Goal: Navigation & Orientation: Find specific page/section

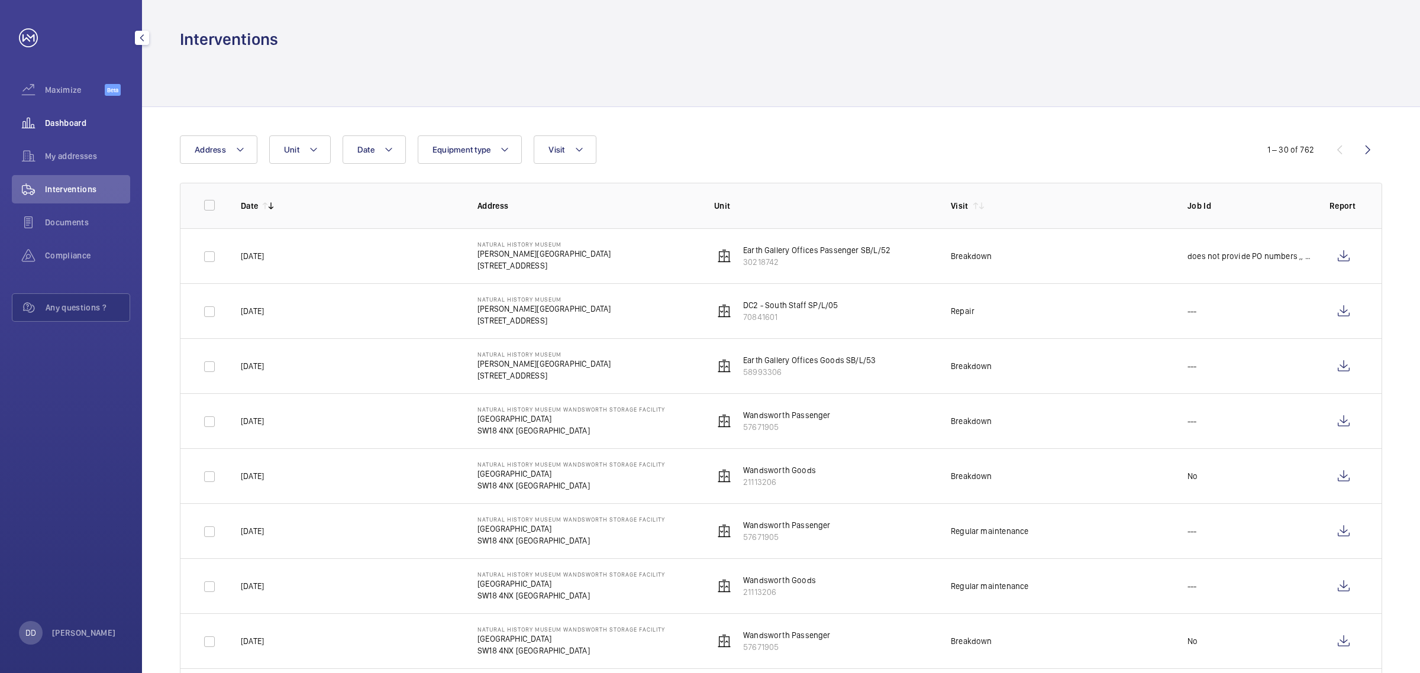
click at [87, 126] on span "Dashboard" at bounding box center [87, 123] width 85 height 12
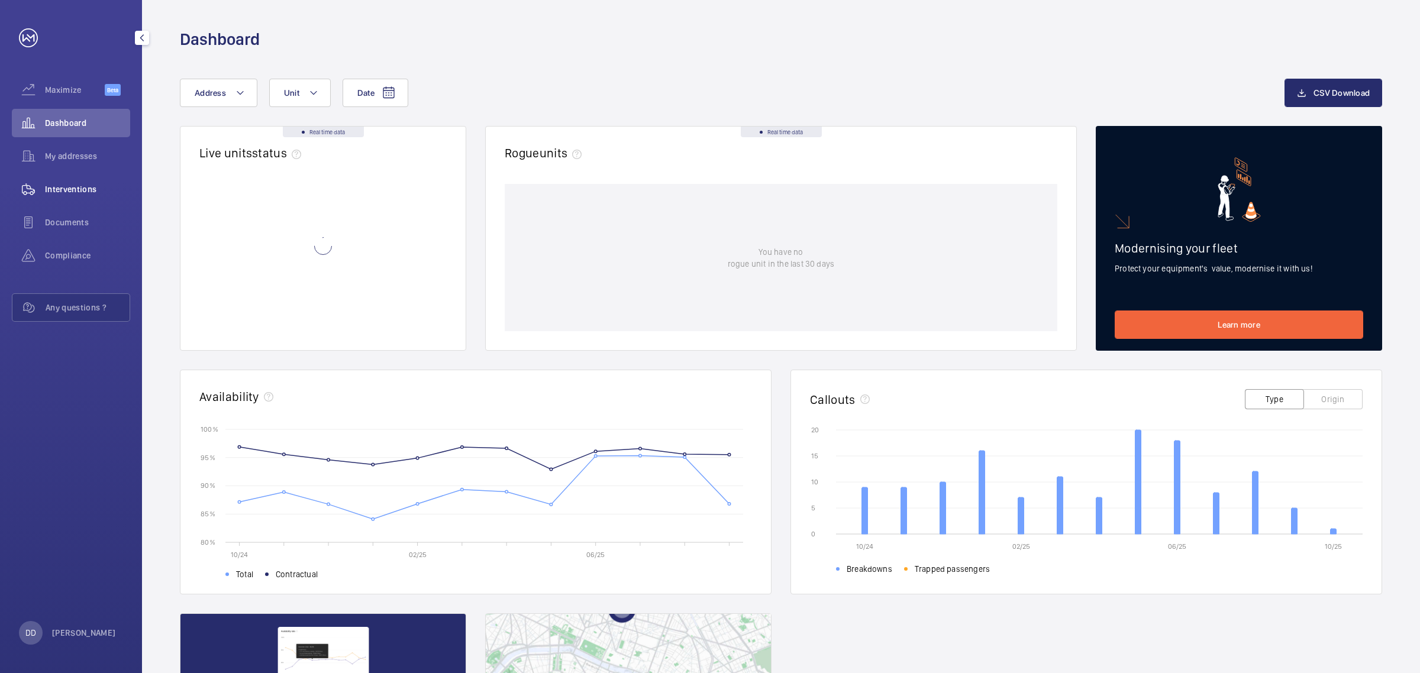
click at [92, 197] on div "Interventions" at bounding box center [71, 189] width 118 height 28
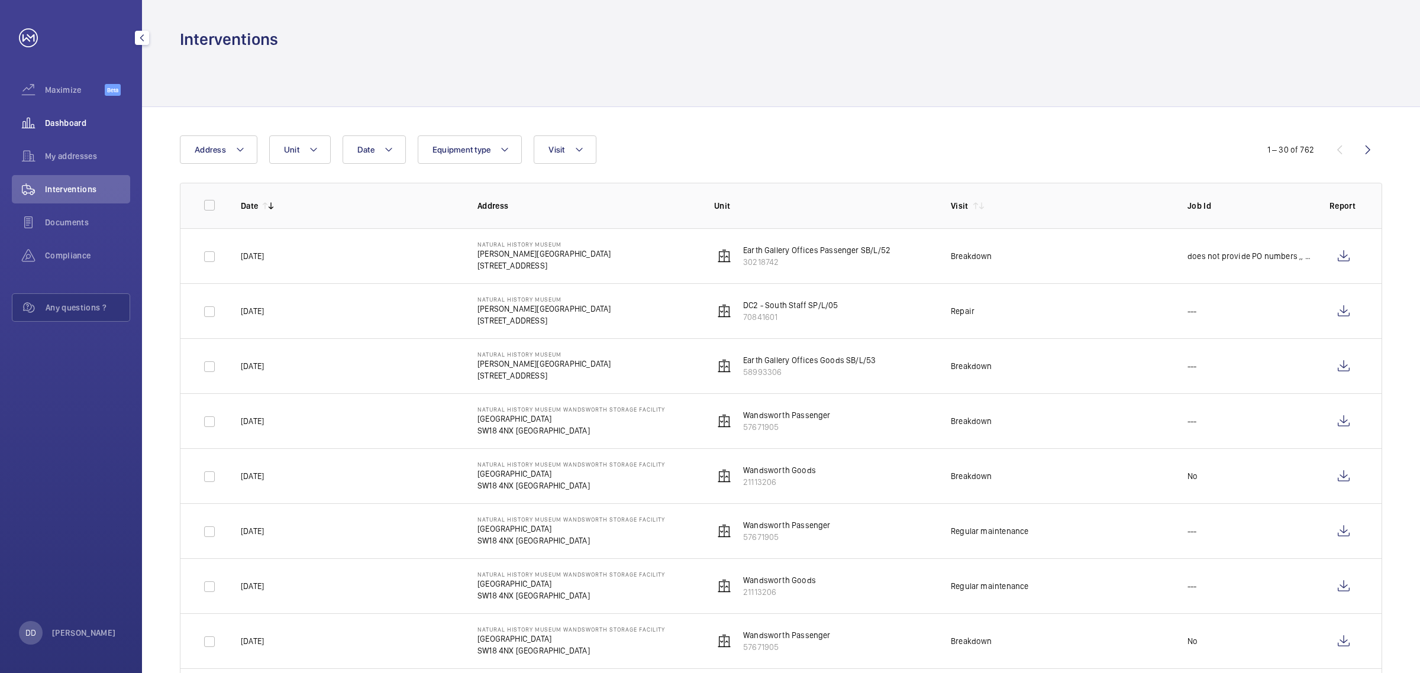
click at [54, 127] on span "Dashboard" at bounding box center [87, 123] width 85 height 12
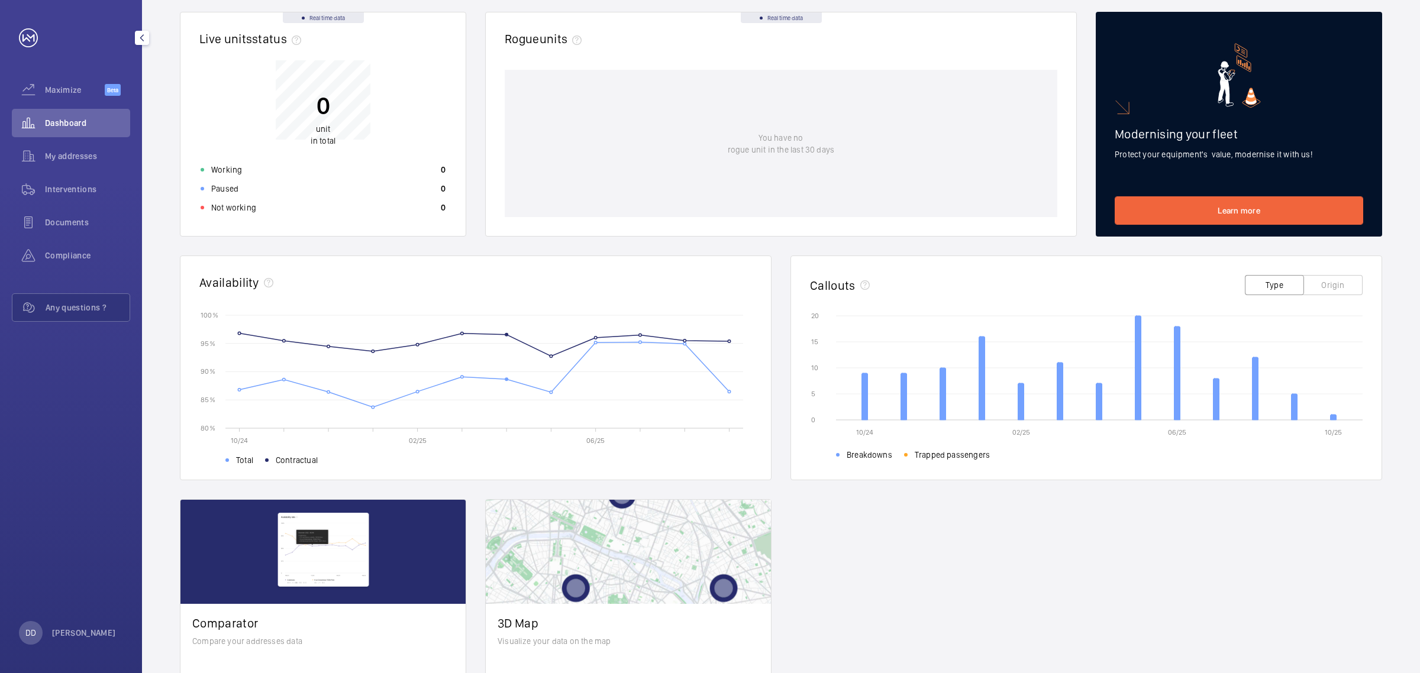
scroll to position [193, 0]
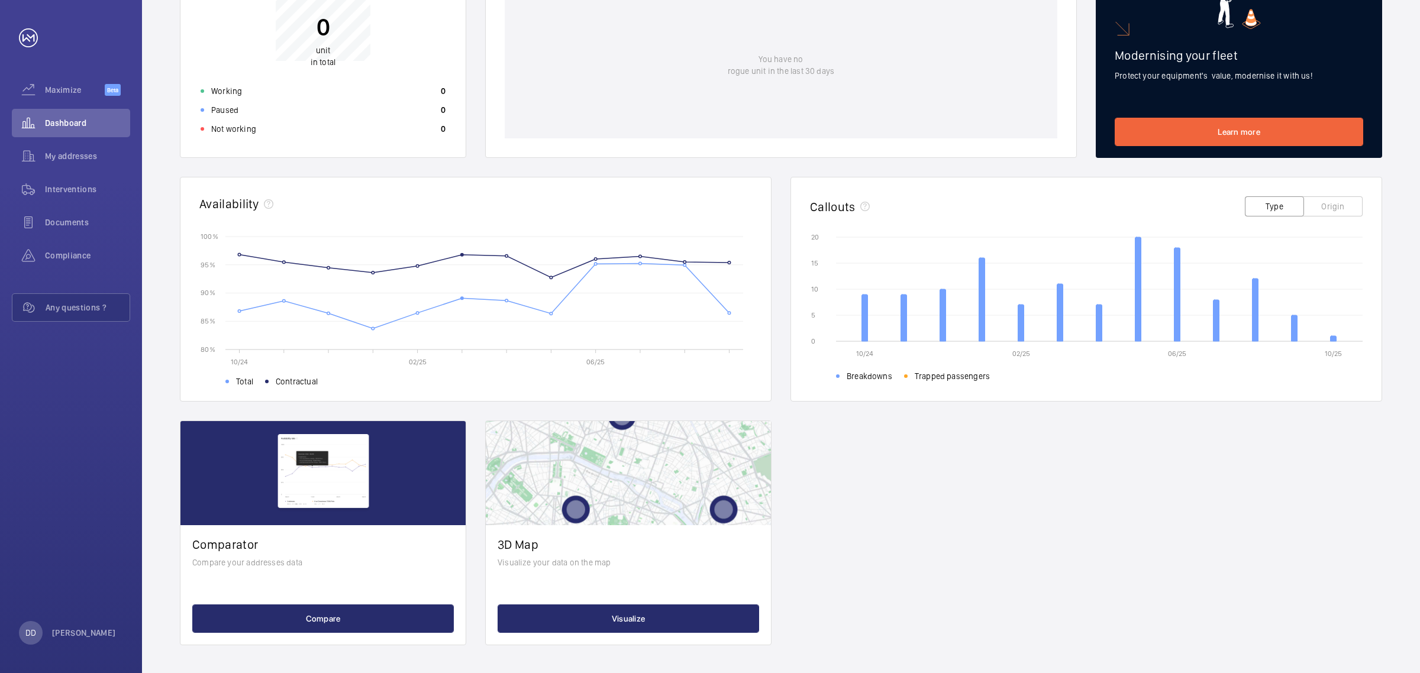
click at [1246, 562] on div "Real time data Live units status﻿ 0 unit in total Working 0 Paused 0 Not workin…" at bounding box center [781, 289] width 1202 height 712
click at [1208, 536] on div "Real time data Live units status﻿ 0 unit in total Working 0 Paused 0 Not workin…" at bounding box center [781, 289] width 1202 height 712
